Goal: Check status: Check status

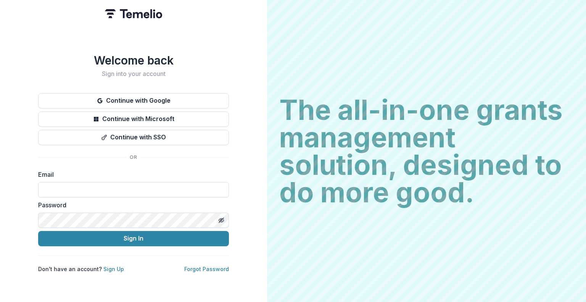
click at [38, 182] on div at bounding box center [38, 182] width 0 height 0
click at [41, 138] on button "Continue with SSO" at bounding box center [133, 137] width 191 height 15
click at [38, 182] on div at bounding box center [38, 182] width 0 height 0
click at [197, 268] on link "Forgot Password" at bounding box center [206, 269] width 45 height 6
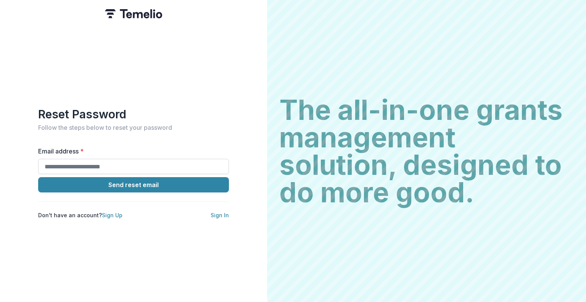
click at [96, 164] on input "Email address *" at bounding box center [133, 166] width 191 height 15
type input "**********"
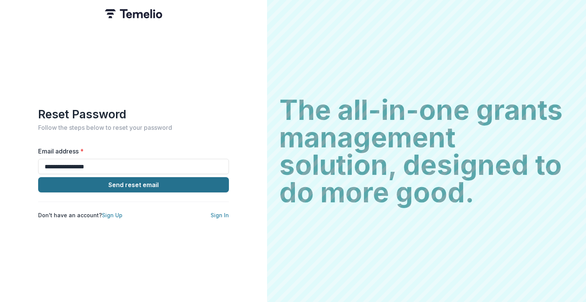
click at [140, 177] on button "Send reset email" at bounding box center [133, 184] width 191 height 15
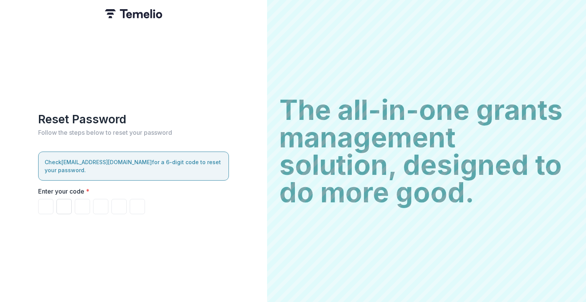
type input "*"
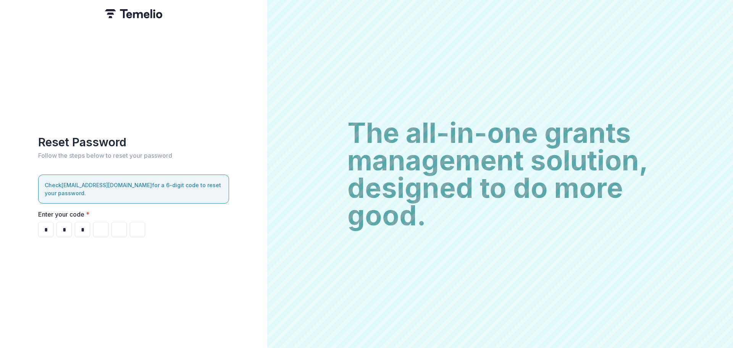
type input "*"
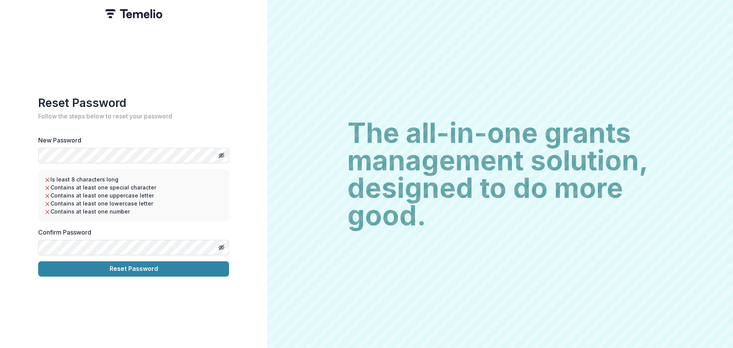
click at [206, 119] on div "Reset Password Follow the steps below to reset your password New Password Is le…" at bounding box center [133, 186] width 191 height 180
click at [229, 148] on div at bounding box center [229, 148] width 0 height 0
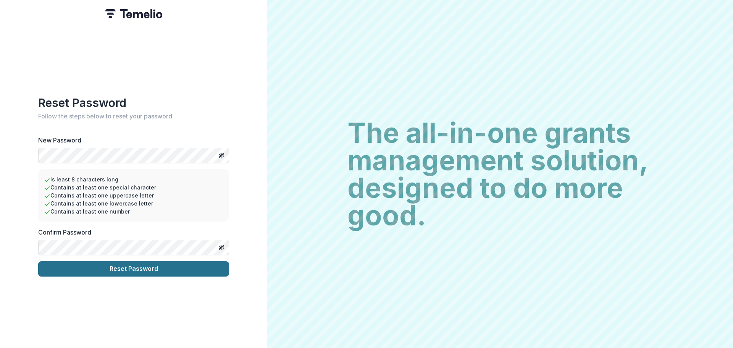
click at [136, 270] on button "Reset Password" at bounding box center [133, 268] width 191 height 15
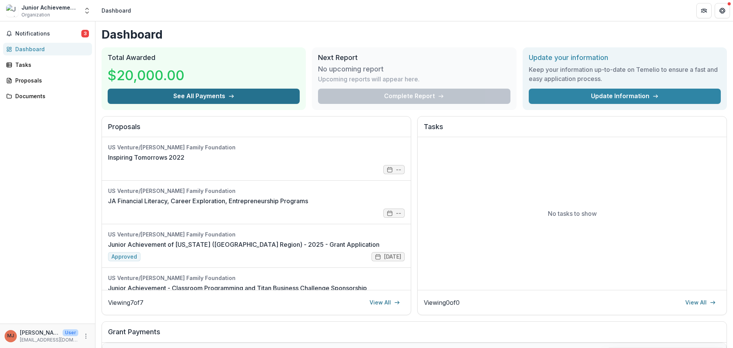
click at [202, 96] on button "See All Payments" at bounding box center [204, 96] width 192 height 15
click at [65, 31] on span "Notifications" at bounding box center [48, 34] width 66 height 6
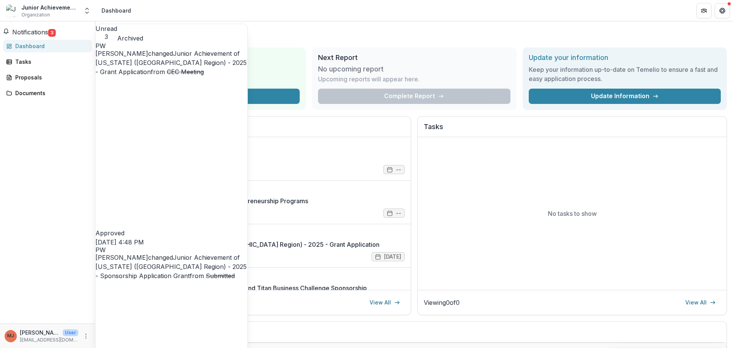
click at [209, 253] on link "Junior Achievement of Wisconsin (NE Region) - 2025 - Sponsorship Application Gr…" at bounding box center [170, 266] width 151 height 26
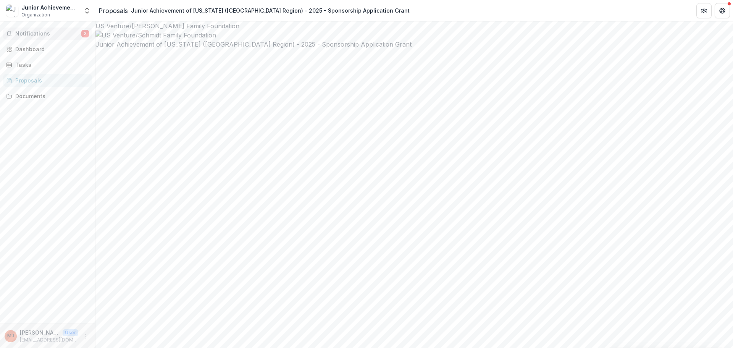
click at [28, 36] on span "Notifications" at bounding box center [48, 34] width 66 height 6
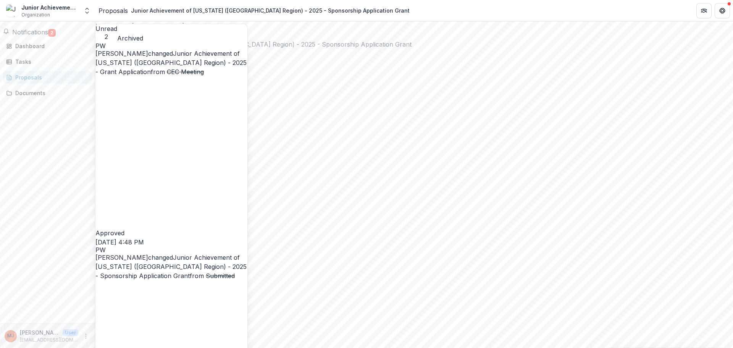
click at [183, 66] on link "Junior Achievement of Wisconsin (NE Region) - 2025 - Grant Application" at bounding box center [170, 63] width 151 height 26
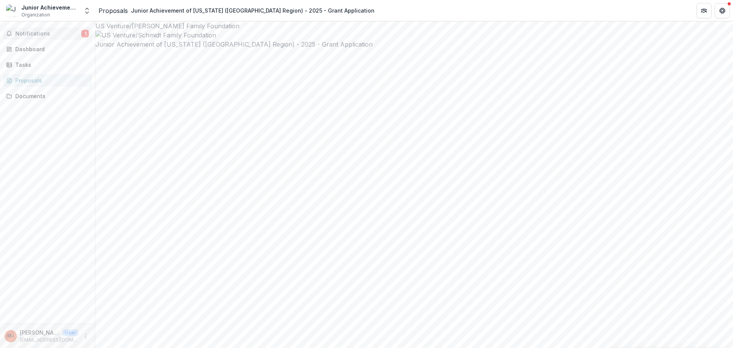
click at [45, 34] on span "Notifications" at bounding box center [48, 34] width 66 height 6
click at [375, 49] on h2 "Junior Achievement of Wisconsin (NE Region) - 2025 - Grant Application" at bounding box center [413, 44] width 637 height 9
click at [27, 50] on div "Dashboard" at bounding box center [50, 49] width 71 height 8
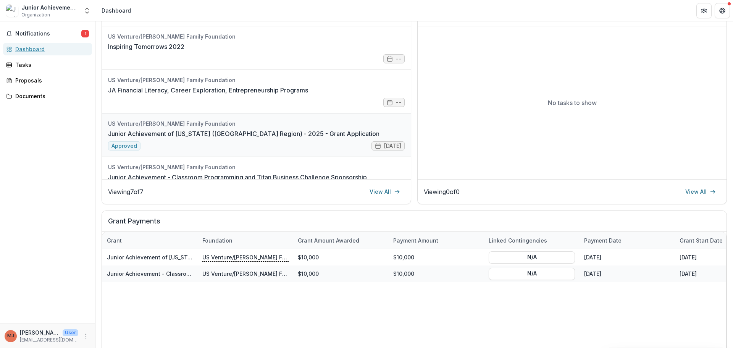
scroll to position [38, 0]
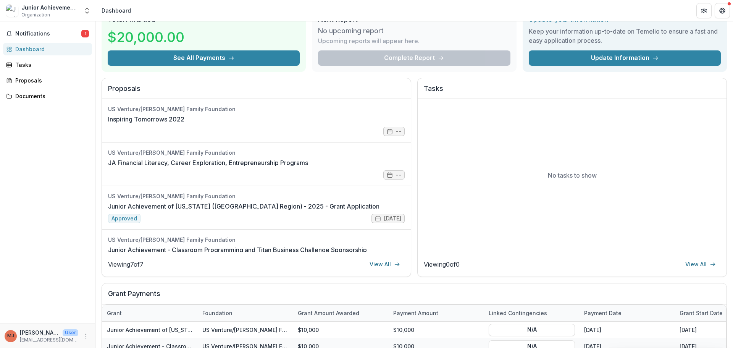
drag, startPoint x: 384, startPoint y: 262, endPoint x: 381, endPoint y: 257, distance: 5.6
click at [384, 262] on link "View All" at bounding box center [385, 264] width 40 height 12
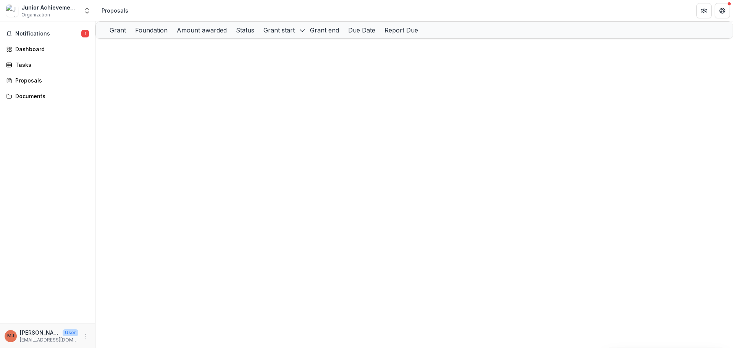
drag, startPoint x: 311, startPoint y: 34, endPoint x: 366, endPoint y: 39, distance: 54.8
click at [268, 68] on p "US Venture/Schmidt Family Foundation" at bounding box center [278, 63] width 126 height 8
click at [325, 84] on icon "Close" at bounding box center [324, 83] width 4 height 4
click at [29, 31] on span "Notifications" at bounding box center [48, 34] width 66 height 6
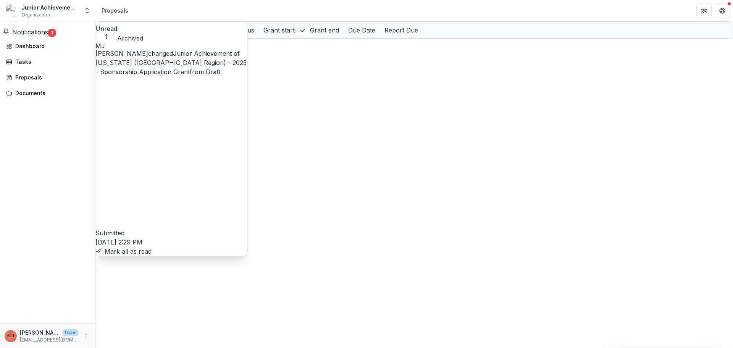
click at [214, 64] on link "Junior Achievement of Wisconsin (NE Region) - 2025 - Sponsorship Application Gr…" at bounding box center [170, 63] width 151 height 26
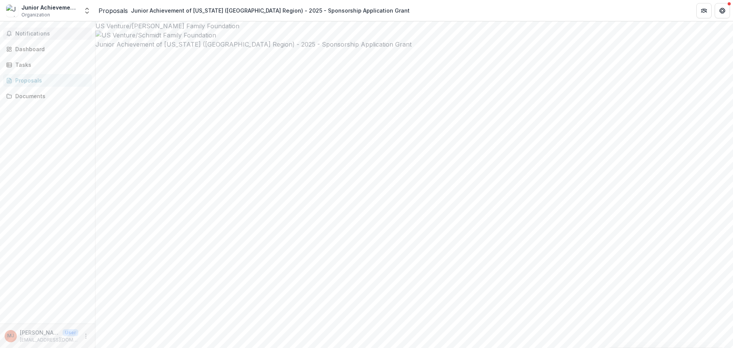
click at [37, 34] on span "Notifications" at bounding box center [52, 34] width 74 height 6
click at [40, 50] on div "Dashboard" at bounding box center [50, 46] width 71 height 8
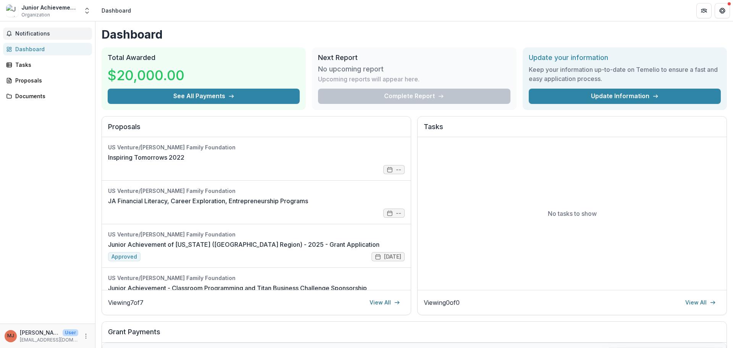
click at [47, 37] on button "Notifications" at bounding box center [47, 33] width 89 height 12
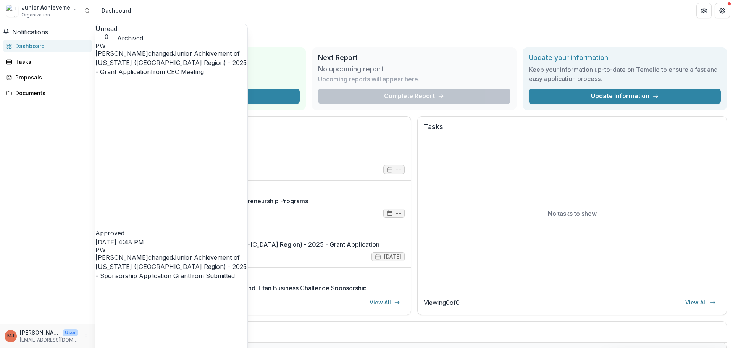
click at [143, 34] on button "Archived" at bounding box center [130, 38] width 26 height 9
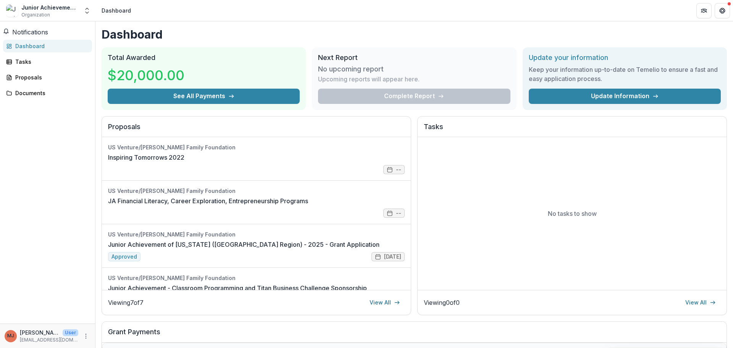
click at [527, 202] on div "No tasks to show" at bounding box center [572, 213] width 309 height 153
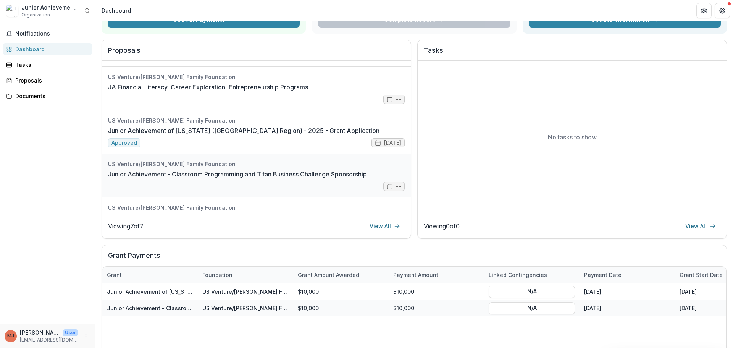
scroll to position [152, 0]
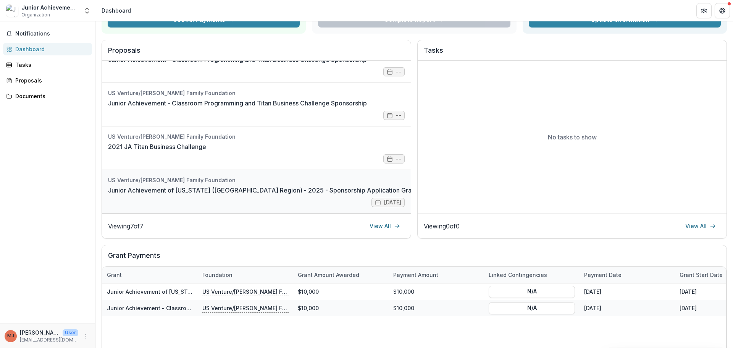
click at [261, 187] on link "Junior Achievement of Wisconsin (NE Region) - 2025 - Sponsorship Application Gr…" at bounding box center [262, 190] width 309 height 9
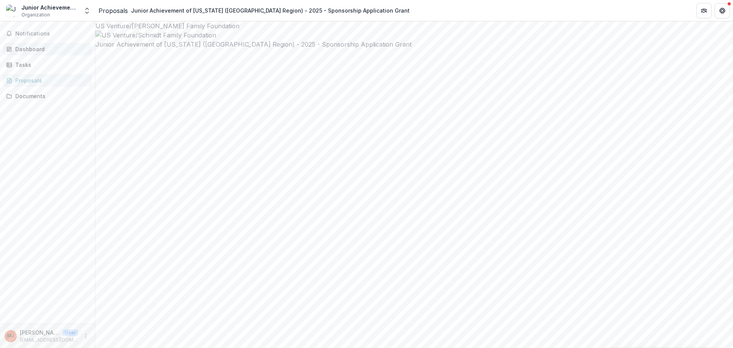
click at [30, 48] on div "Dashboard" at bounding box center [50, 49] width 71 height 8
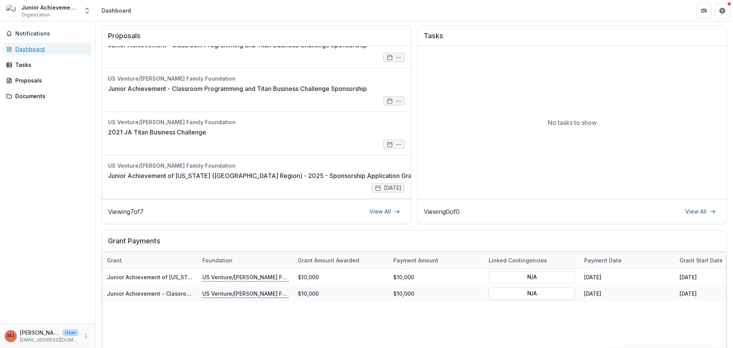
scroll to position [176, 0]
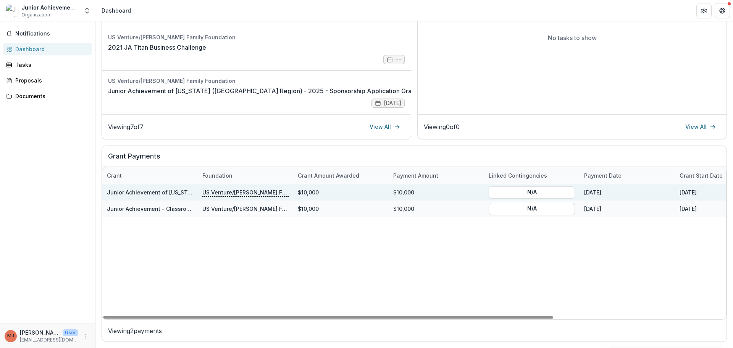
click at [628, 195] on div "01/02/2026" at bounding box center [626, 192] width 95 height 16
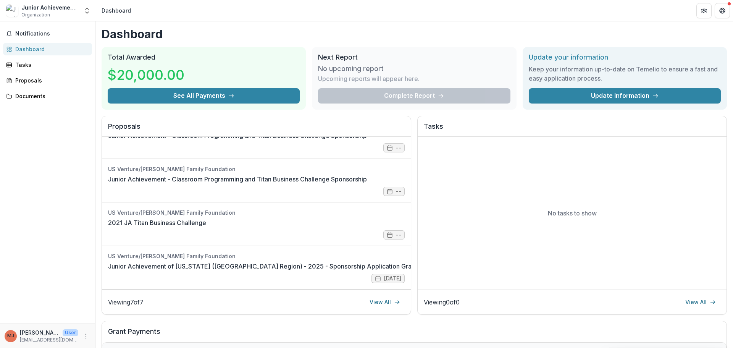
scroll to position [0, 0]
click at [44, 36] on span "Notifications" at bounding box center [52, 34] width 74 height 6
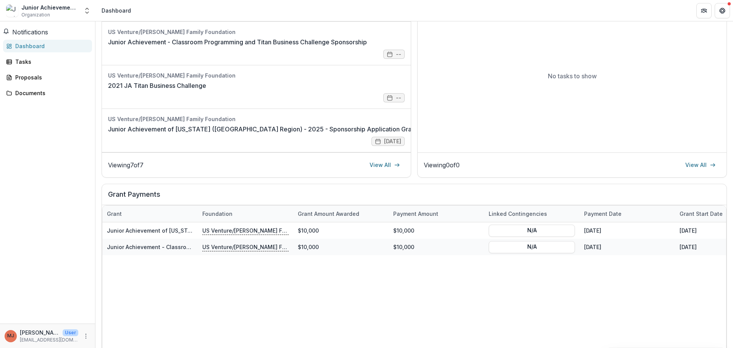
click at [498, 297] on div "Junior Achievement of Wisconsin (NE Region) - 2025 - Sponsorship Application Gr…" at bounding box center [531, 289] width 859 height 135
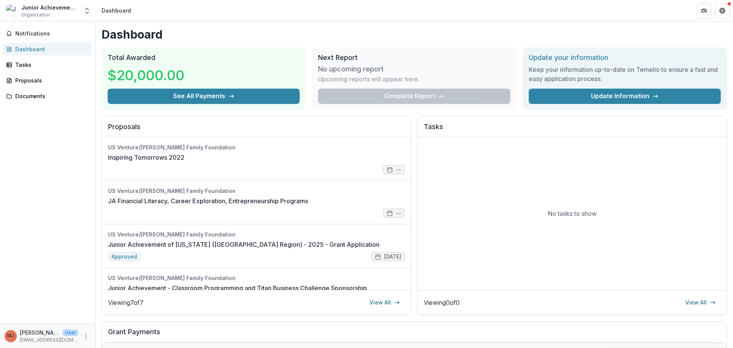
click at [35, 49] on div "Dashboard" at bounding box center [50, 49] width 71 height 8
click at [35, 35] on span "Notifications" at bounding box center [52, 34] width 74 height 6
